Goal: Transaction & Acquisition: Book appointment/travel/reservation

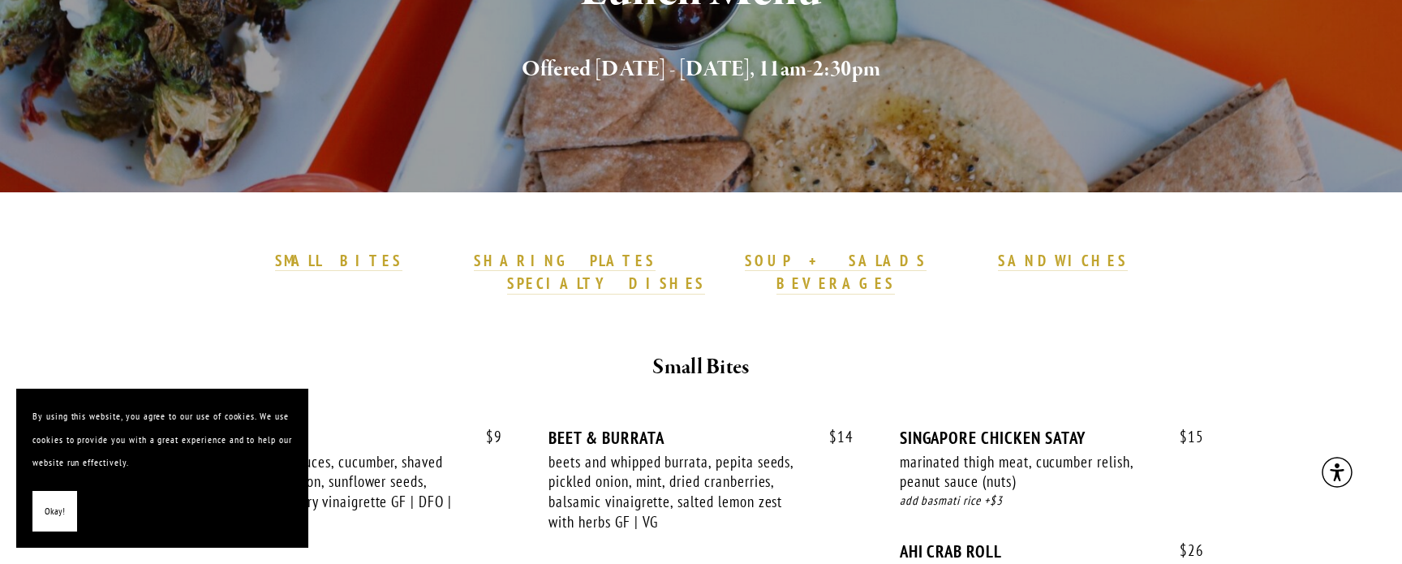
scroll to position [286, 0]
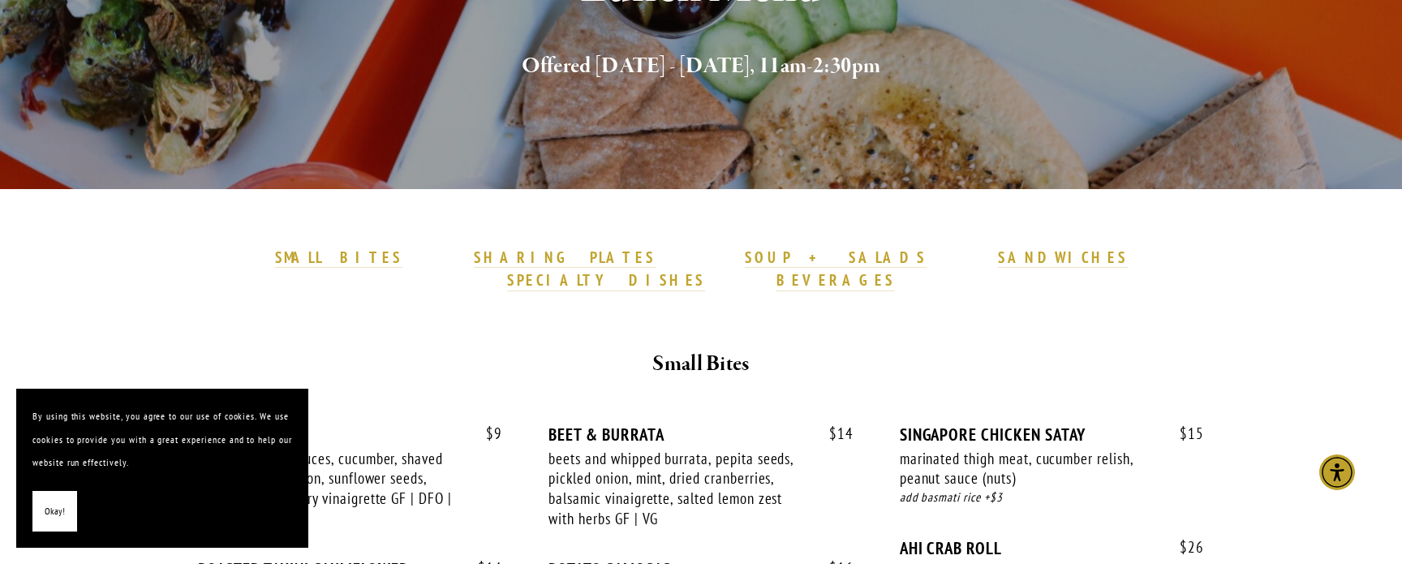
drag, startPoint x: 41, startPoint y: 506, endPoint x: 53, endPoint y: 501, distance: 13.1
click at [42, 506] on button "Okay!" at bounding box center [54, 511] width 45 height 41
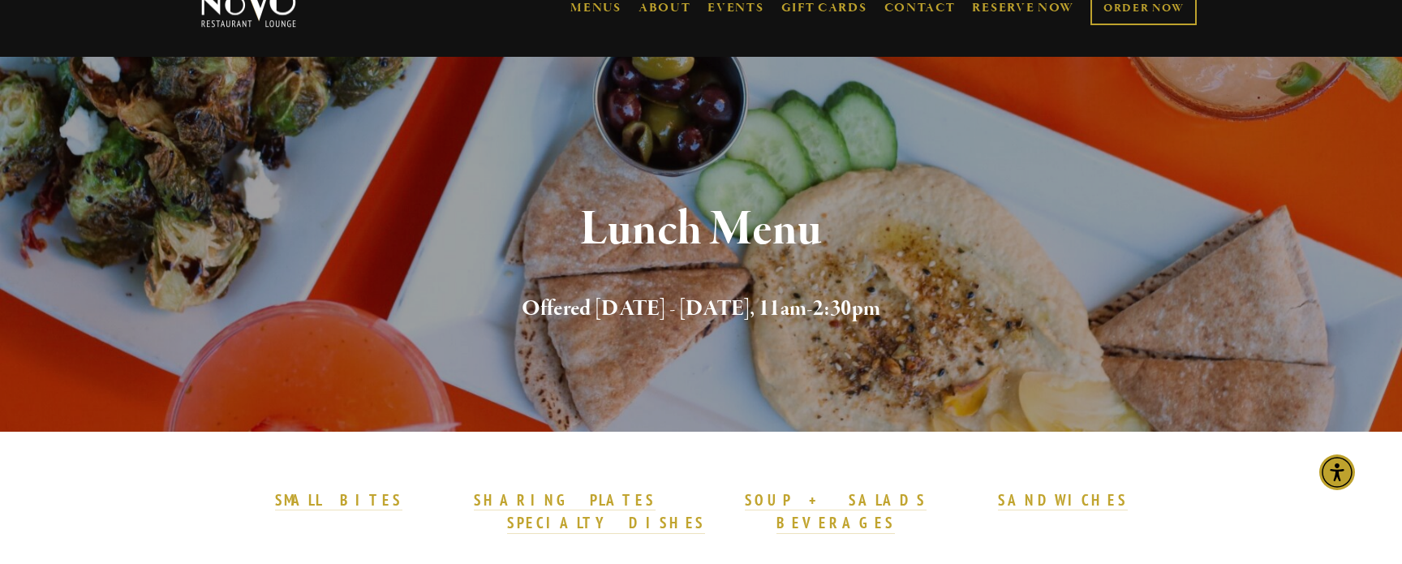
scroll to position [0, 0]
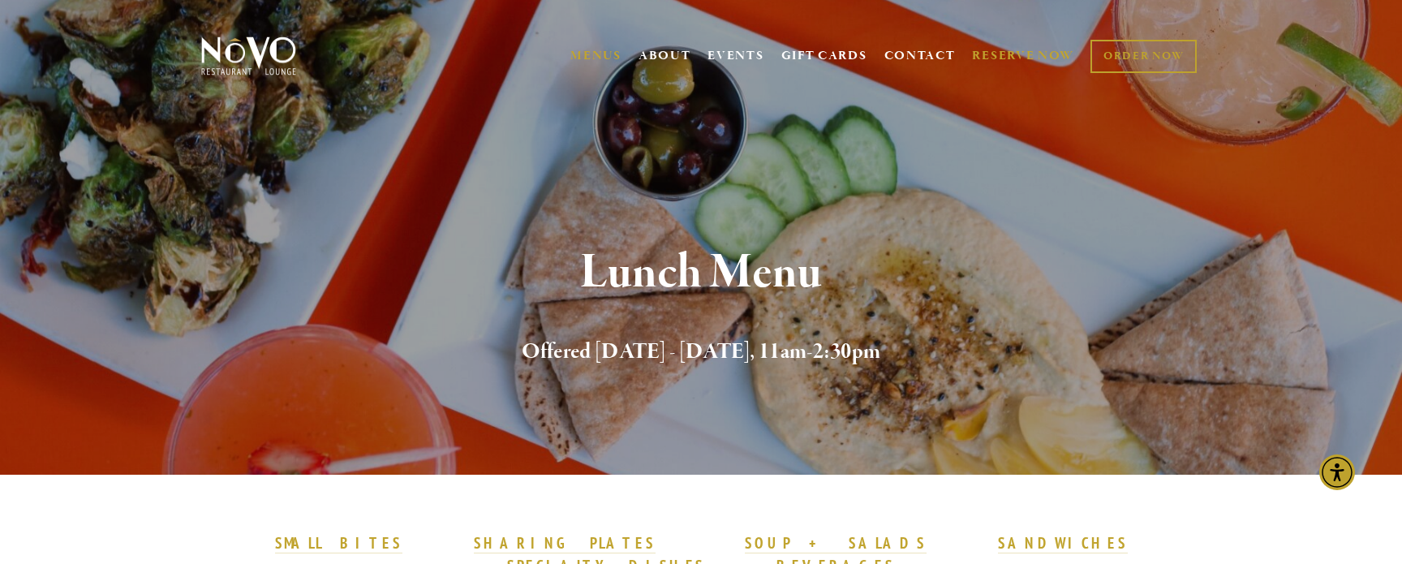
click at [1011, 50] on link "RESERVE NOW" at bounding box center [1023, 56] width 102 height 31
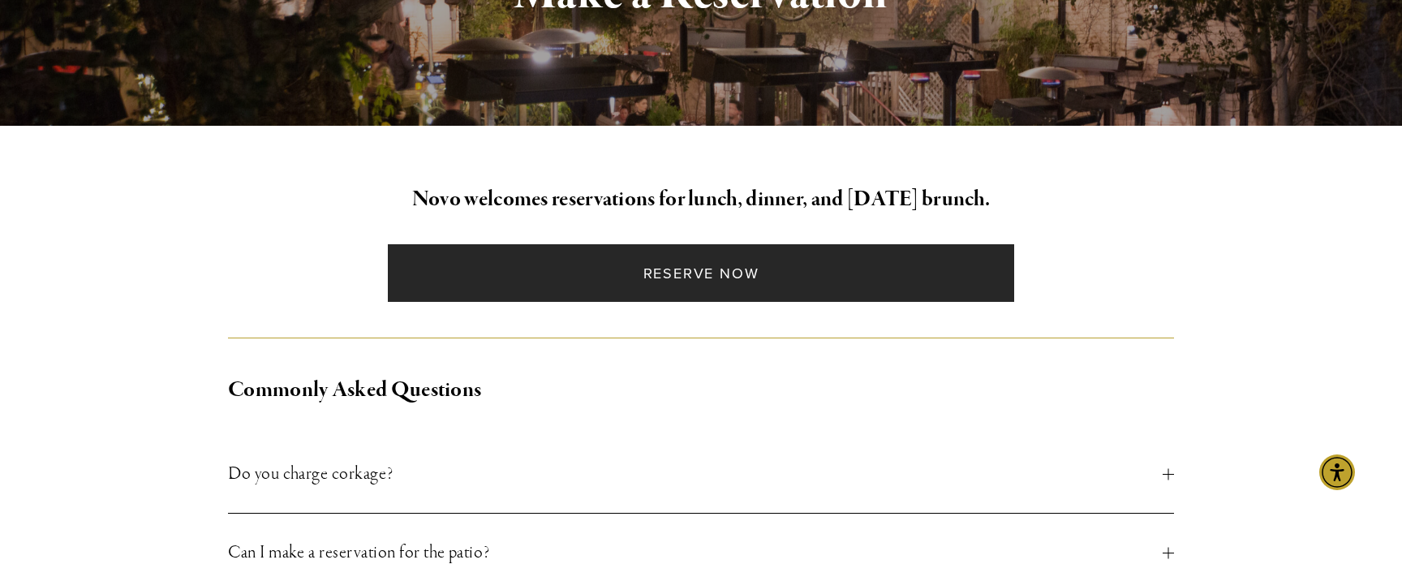
click at [659, 281] on link "Reserve Now" at bounding box center [701, 273] width 626 height 58
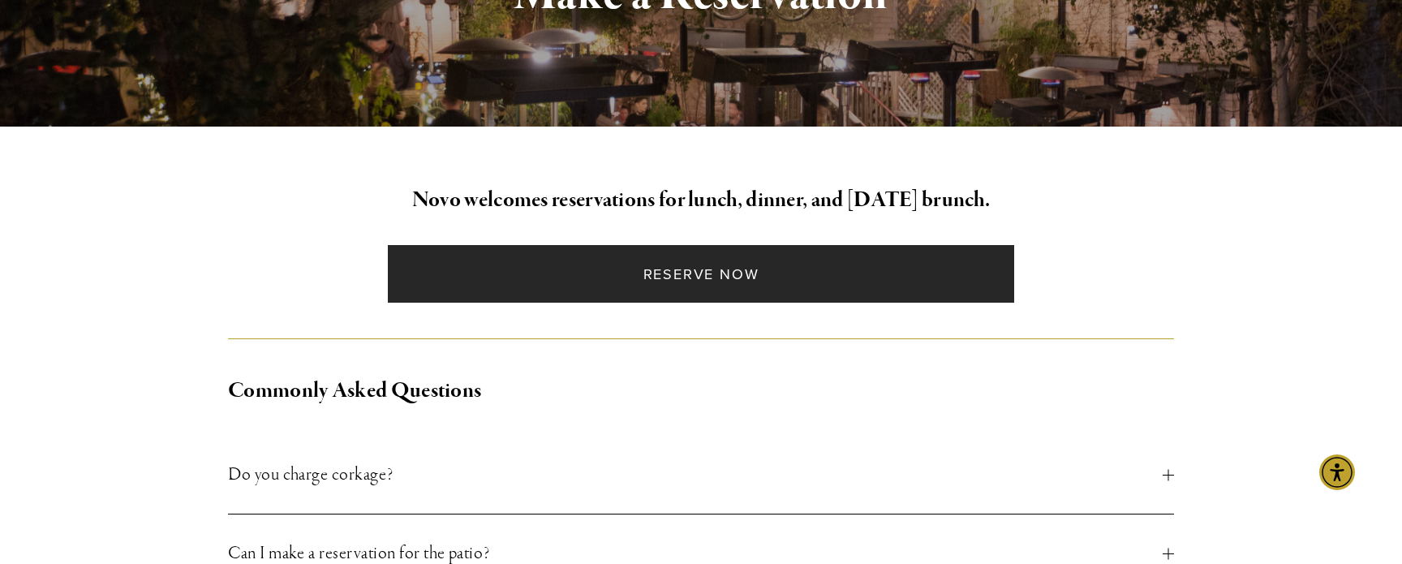
scroll to position [301, 0]
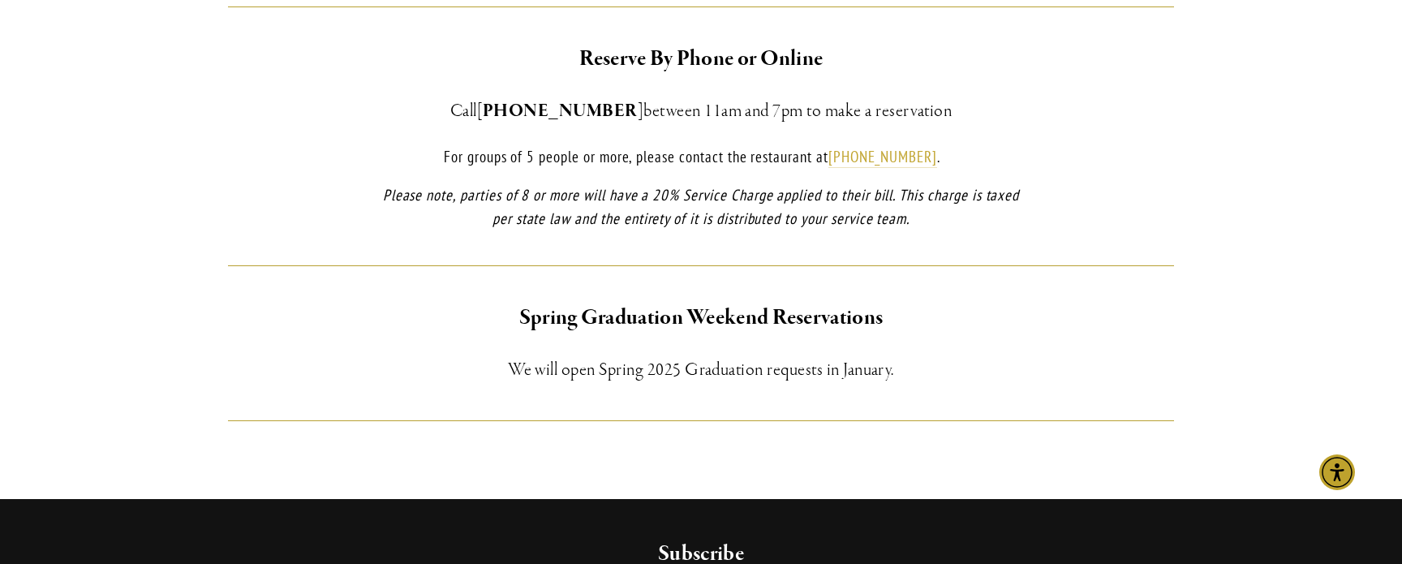
scroll to position [1206, 0]
